Goal: Find specific page/section

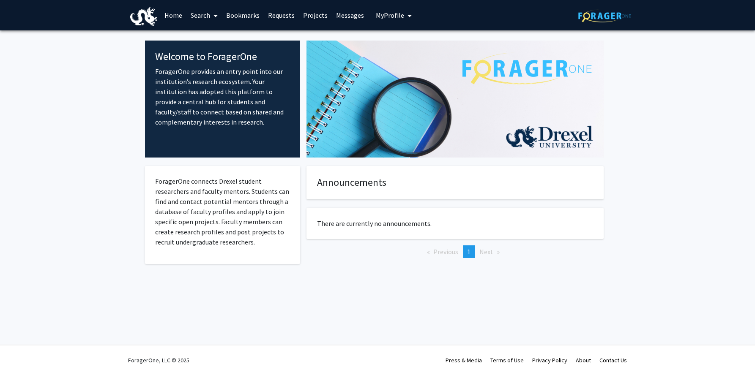
click at [308, 16] on link "Projects" at bounding box center [315, 15] width 33 height 30
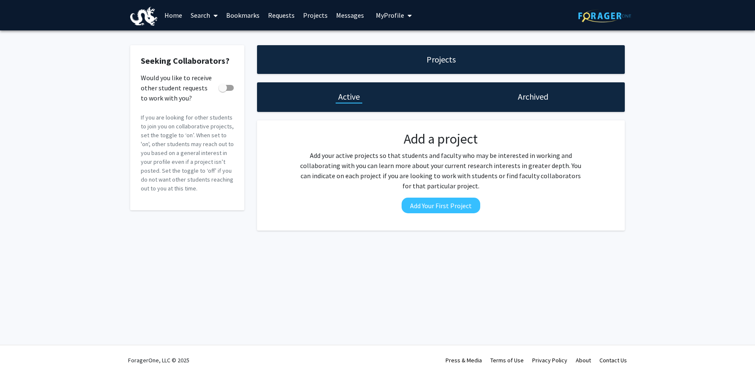
click at [190, 18] on link "Search" at bounding box center [204, 15] width 36 height 30
click at [211, 41] on span "Faculty/Staff" at bounding box center [217, 38] width 62 height 17
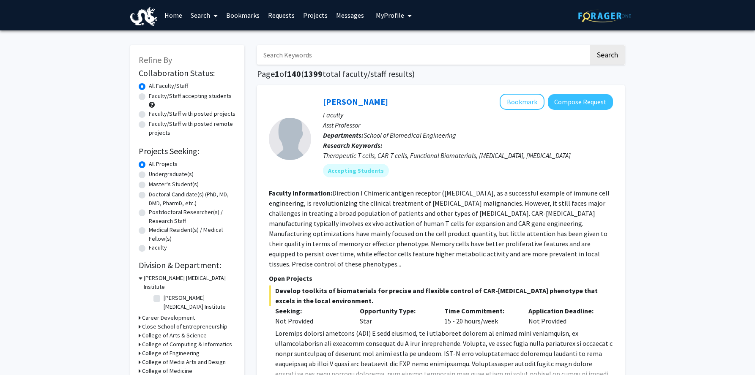
click at [316, 53] on input "Search Keywords" at bounding box center [423, 54] width 332 height 19
type input "vip"
click at [590, 45] on button "Search" at bounding box center [607, 54] width 35 height 19
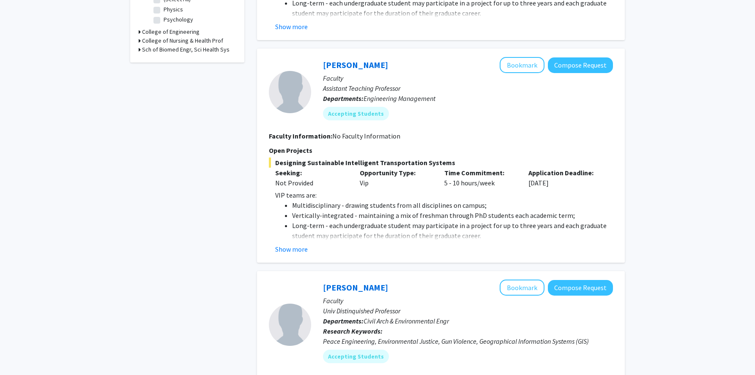
scroll to position [290, 0]
